Goal: Find contact information: Find contact information

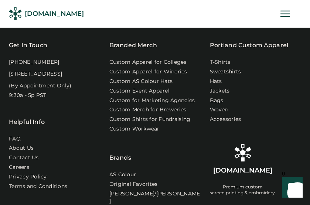
scroll to position [3028, 0]
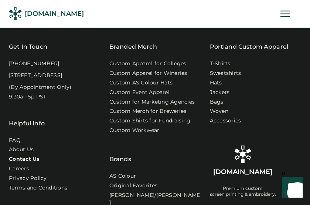
click at [31, 156] on link "Contact Us" at bounding box center [24, 159] width 31 height 7
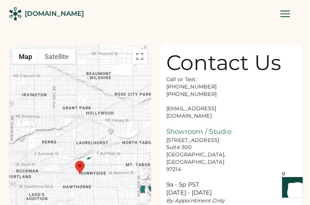
click at [188, 110] on div "Call or Text: [PHONE_NUMBER] [PHONE_NUMBER] [EMAIL_ADDRESS][DOMAIN_NAME] Showro…" at bounding box center [203, 140] width 74 height 129
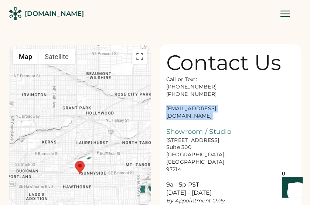
click at [188, 110] on div "Call or Text: [PHONE_NUMBER] [PHONE_NUMBER] [EMAIL_ADDRESS][DOMAIN_NAME] Showro…" at bounding box center [203, 140] width 74 height 129
copy div "[EMAIL_ADDRESS][DOMAIN_NAME]"
